Goal: Information Seeking & Learning: Compare options

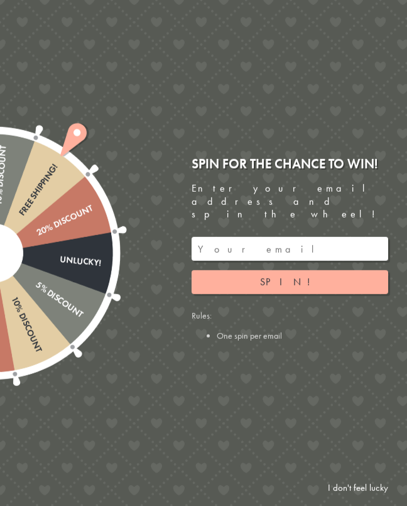
scroll to position [187, 0]
click at [349, 499] on link "I don't feel lucky" at bounding box center [358, 487] width 73 height 23
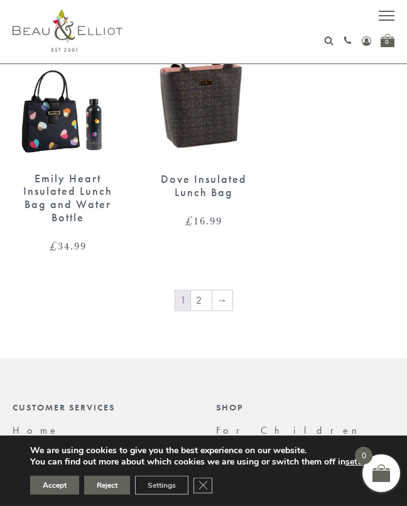
scroll to position [2175, 0]
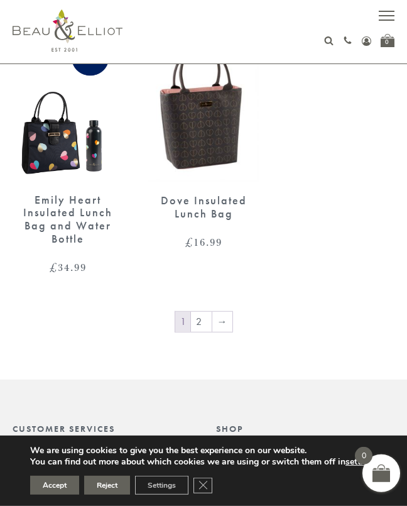
click at [203, 313] on link "2" at bounding box center [201, 321] width 21 height 20
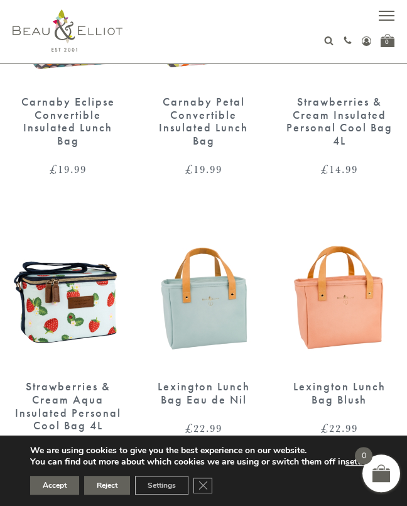
scroll to position [813, 0]
click at [210, 320] on img at bounding box center [203, 296] width 111 height 143
click at [342, 309] on img at bounding box center [339, 296] width 111 height 143
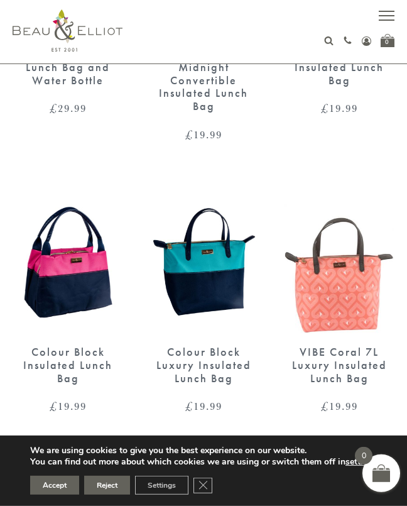
scroll to position [576, 0]
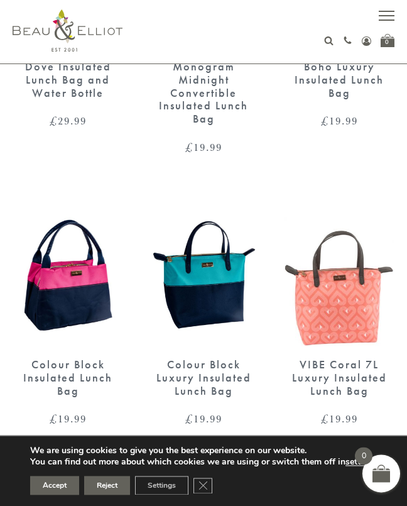
click at [348, 318] on img at bounding box center [339, 274] width 111 height 143
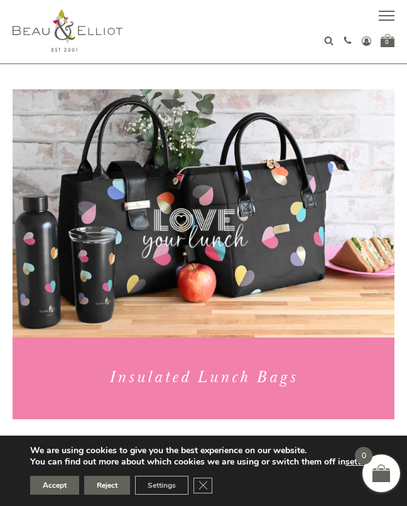
scroll to position [0, 0]
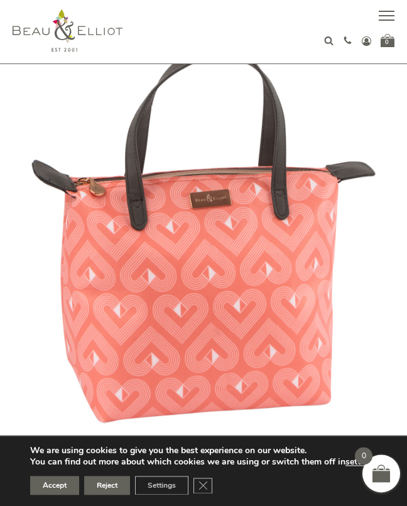
scroll to position [75, 0]
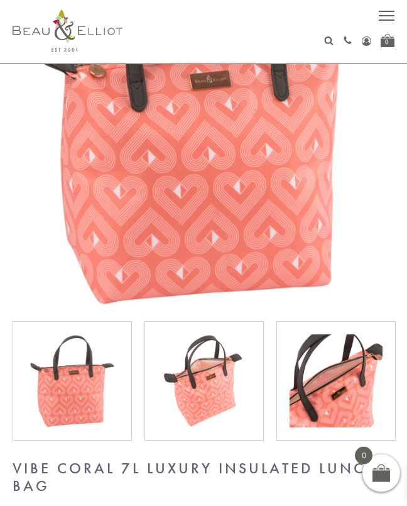
scroll to position [183, 0]
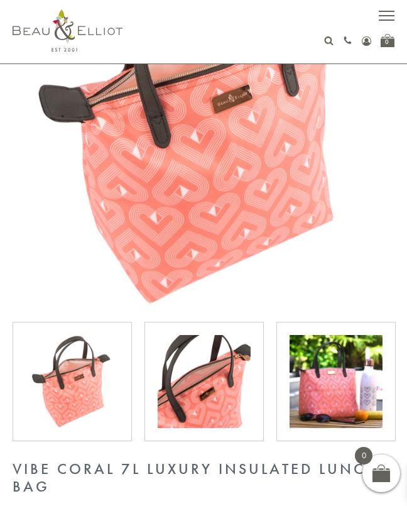
click at [214, 389] on img at bounding box center [204, 381] width 93 height 93
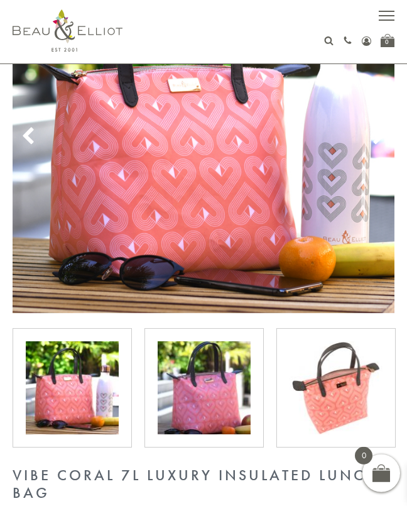
scroll to position [178, 0]
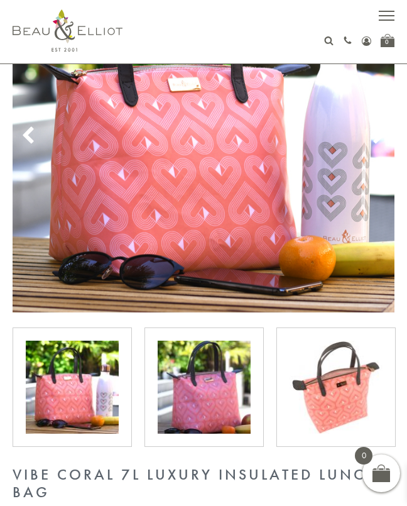
click at [220, 399] on img at bounding box center [204, 386] width 93 height 93
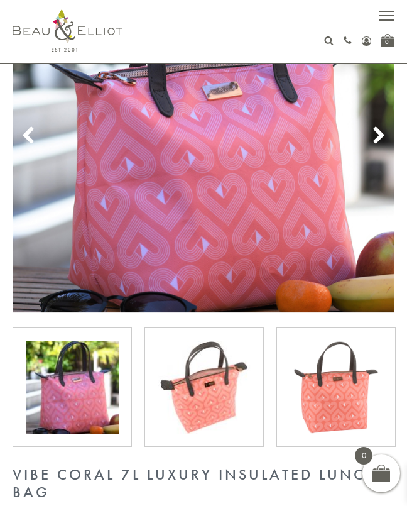
click at [342, 398] on img at bounding box center [336, 386] width 93 height 93
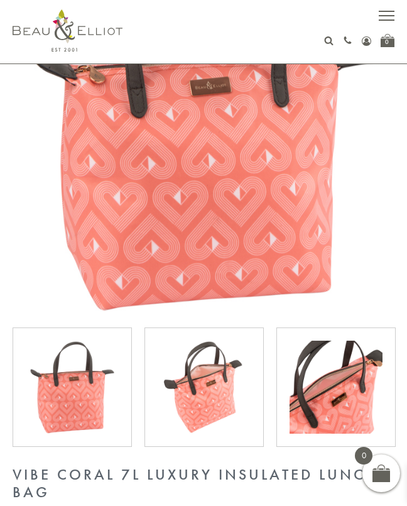
click at [345, 396] on img at bounding box center [336, 386] width 93 height 93
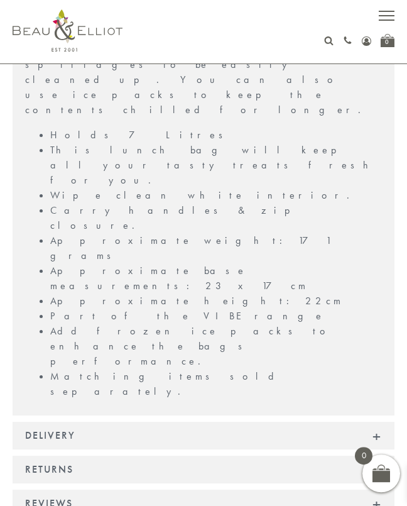
scroll to position [1035, 0]
click at [378, 489] on div "Reviews" at bounding box center [204, 503] width 382 height 28
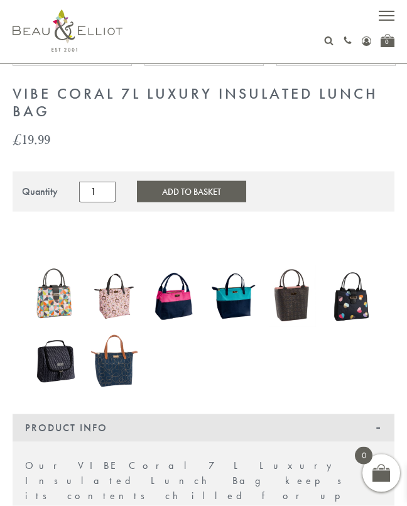
scroll to position [543, 0]
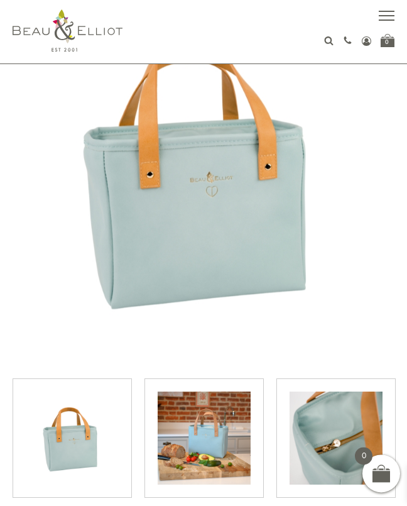
scroll to position [127, 0]
click at [222, 447] on img at bounding box center [204, 437] width 93 height 93
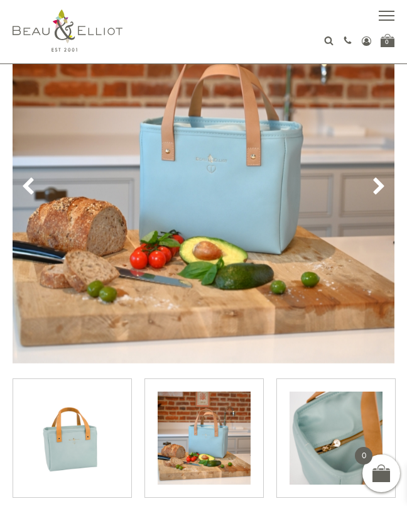
click at [342, 428] on img at bounding box center [336, 437] width 93 height 93
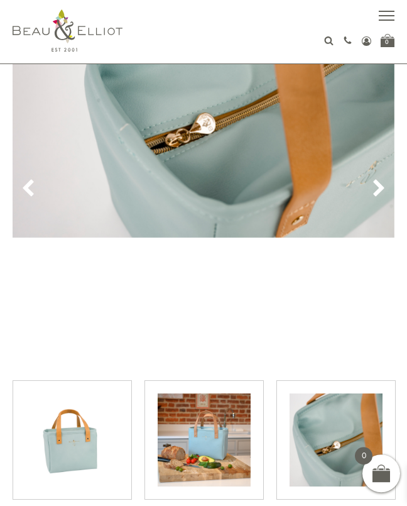
scroll to position [121, 0]
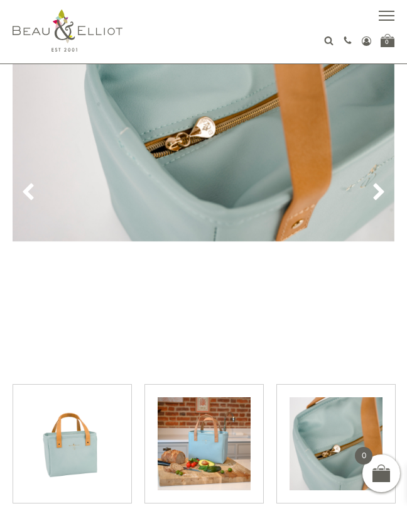
click at [379, 195] on use at bounding box center [378, 191] width 11 height 17
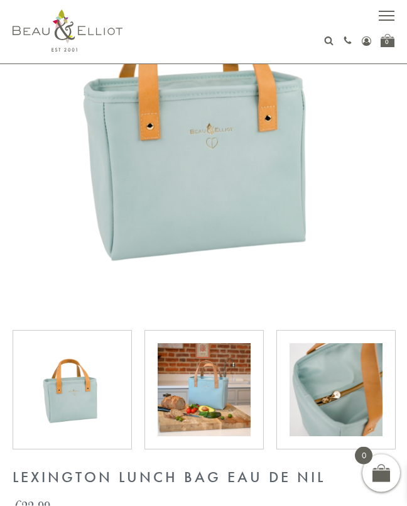
scroll to position [175, 0]
click at [213, 396] on img at bounding box center [204, 389] width 93 height 93
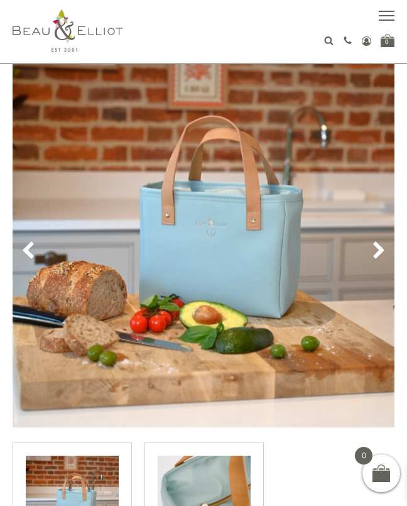
scroll to position [0, 0]
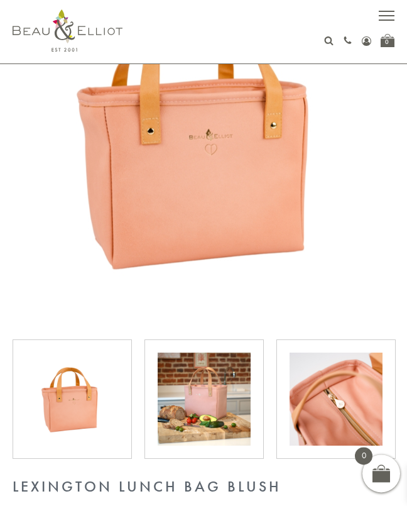
scroll to position [160, 0]
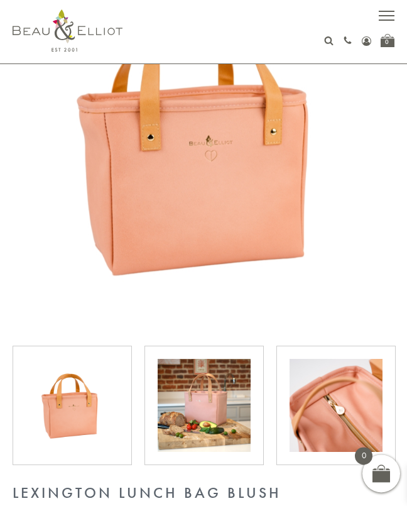
click at [204, 406] on img at bounding box center [204, 405] width 93 height 93
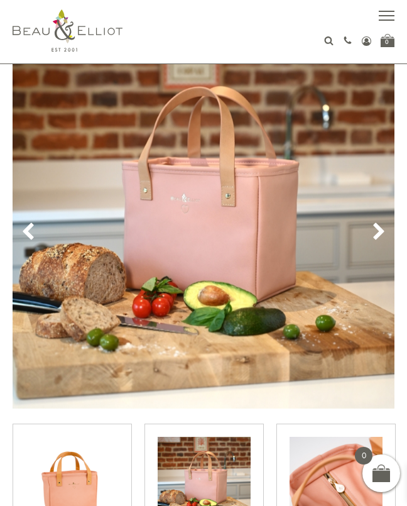
scroll to position [78, 0]
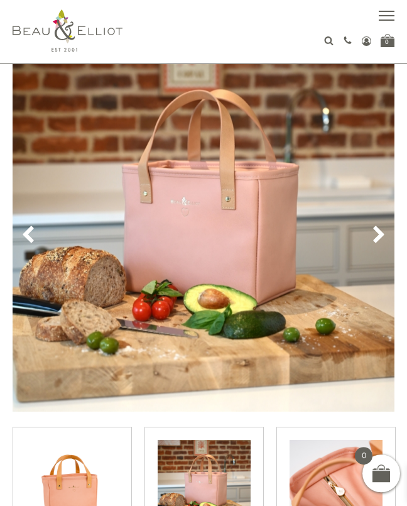
click at [374, 242] on icon at bounding box center [378, 234] width 19 height 19
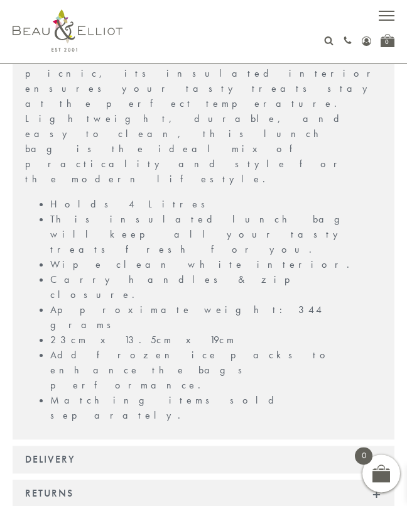
scroll to position [1087, 0]
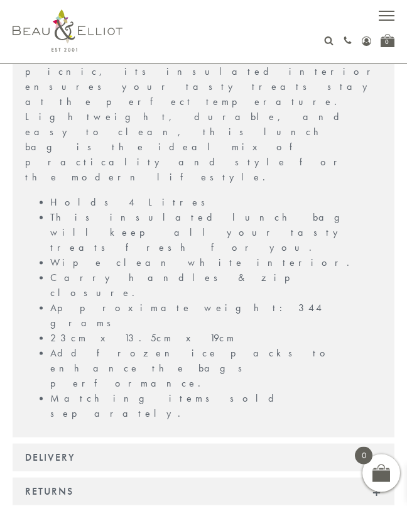
click at [375, 443] on div "Delivery" at bounding box center [204, 457] width 382 height 28
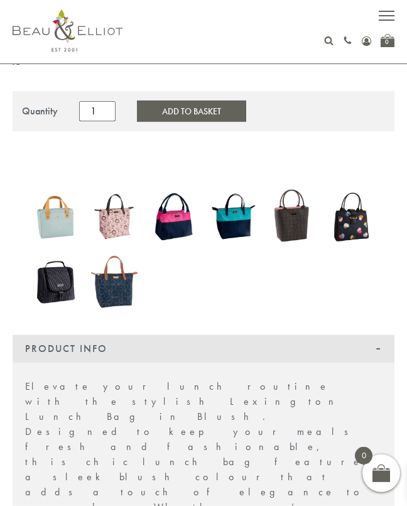
scroll to position [606, 0]
